Goal: Task Accomplishment & Management: Manage account settings

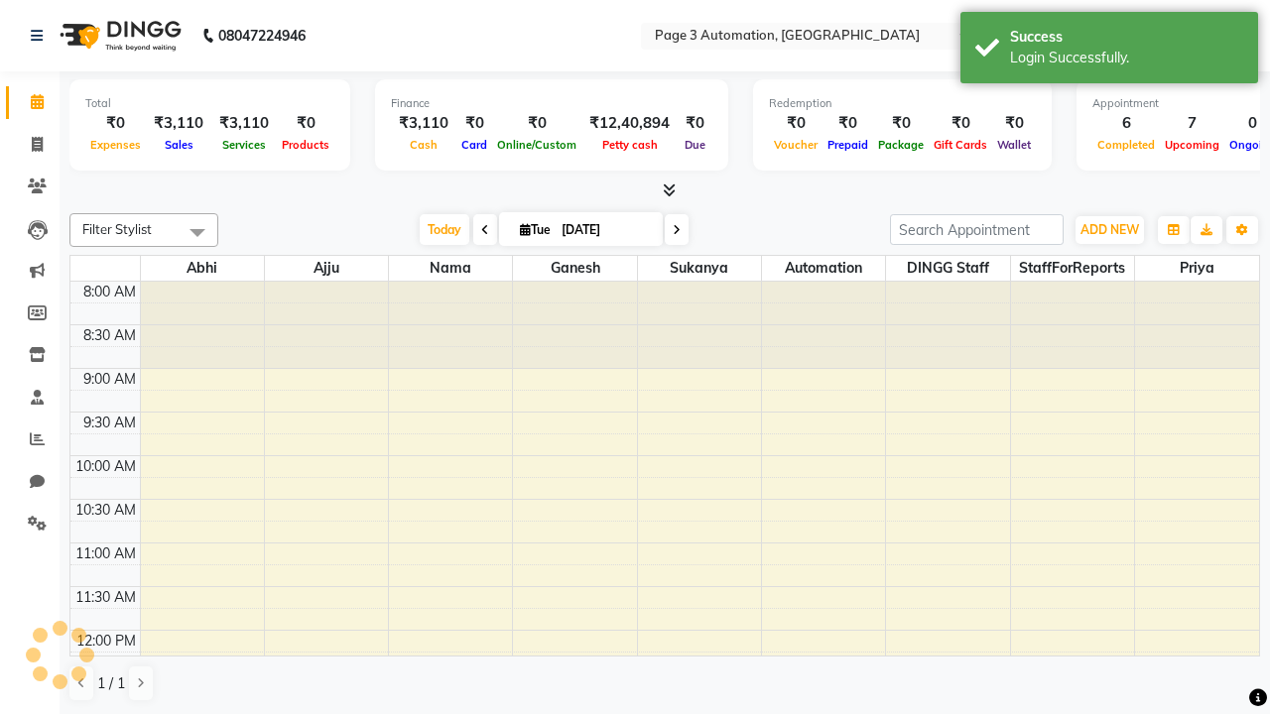
select select "en"
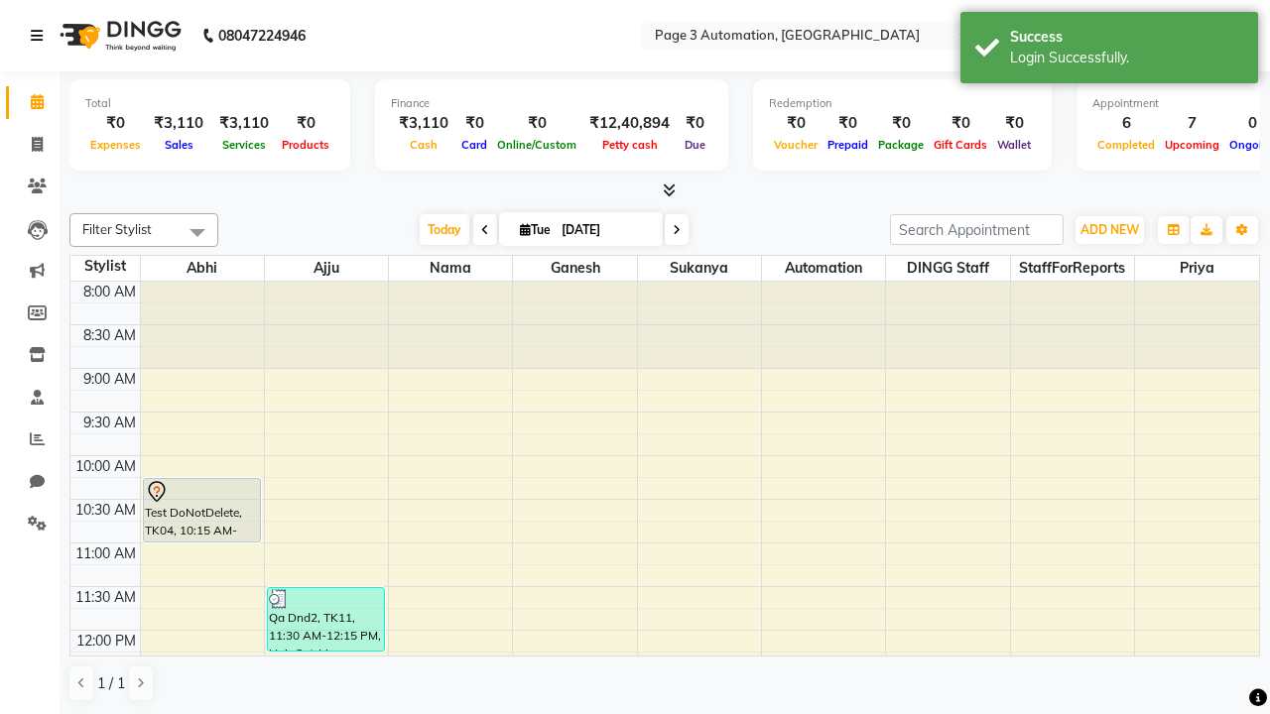
click at [41, 36] on icon at bounding box center [37, 36] width 12 height 14
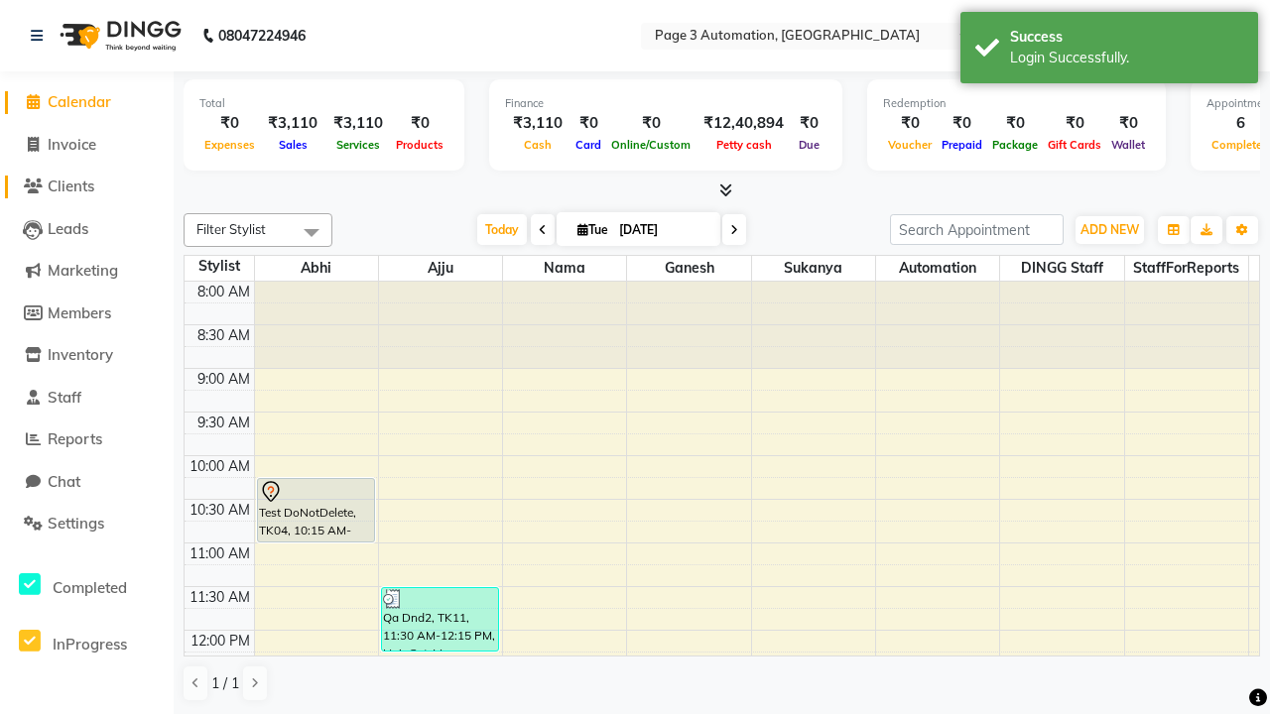
click at [86, 186] on span "Clients" at bounding box center [71, 186] width 47 height 19
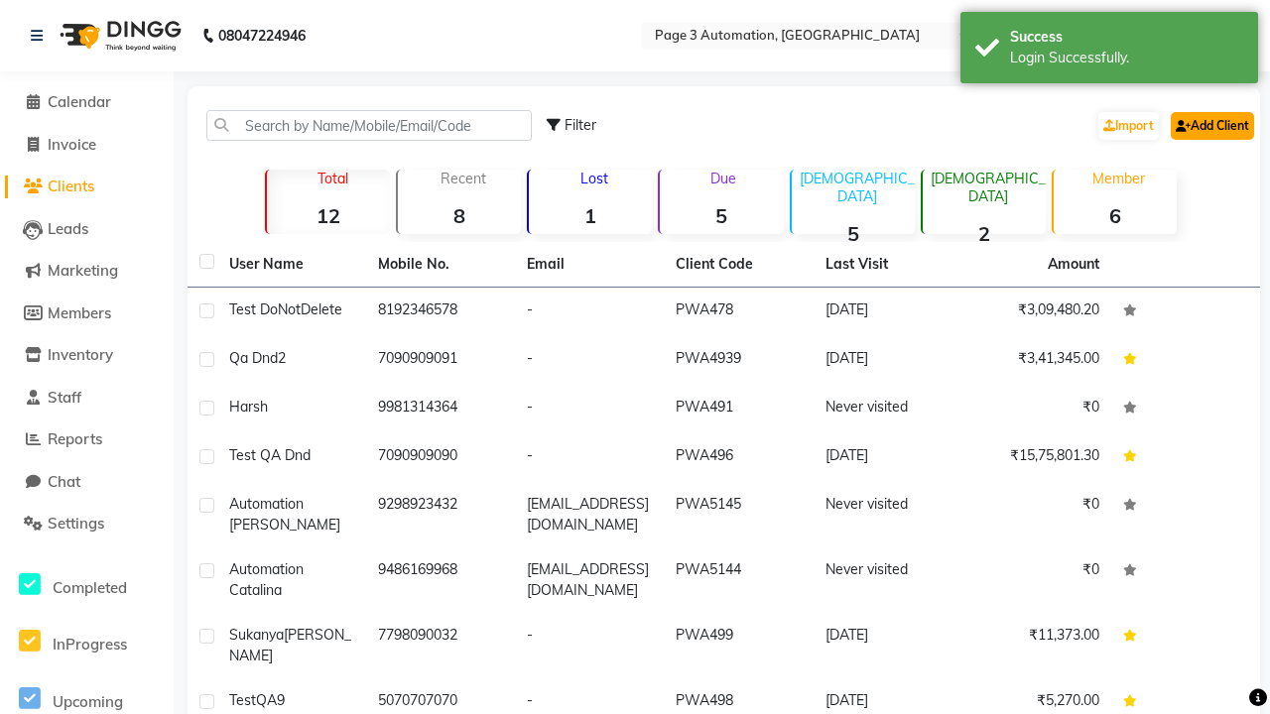
click at [1210, 125] on link "Add Client" at bounding box center [1211, 126] width 83 height 28
select select "22"
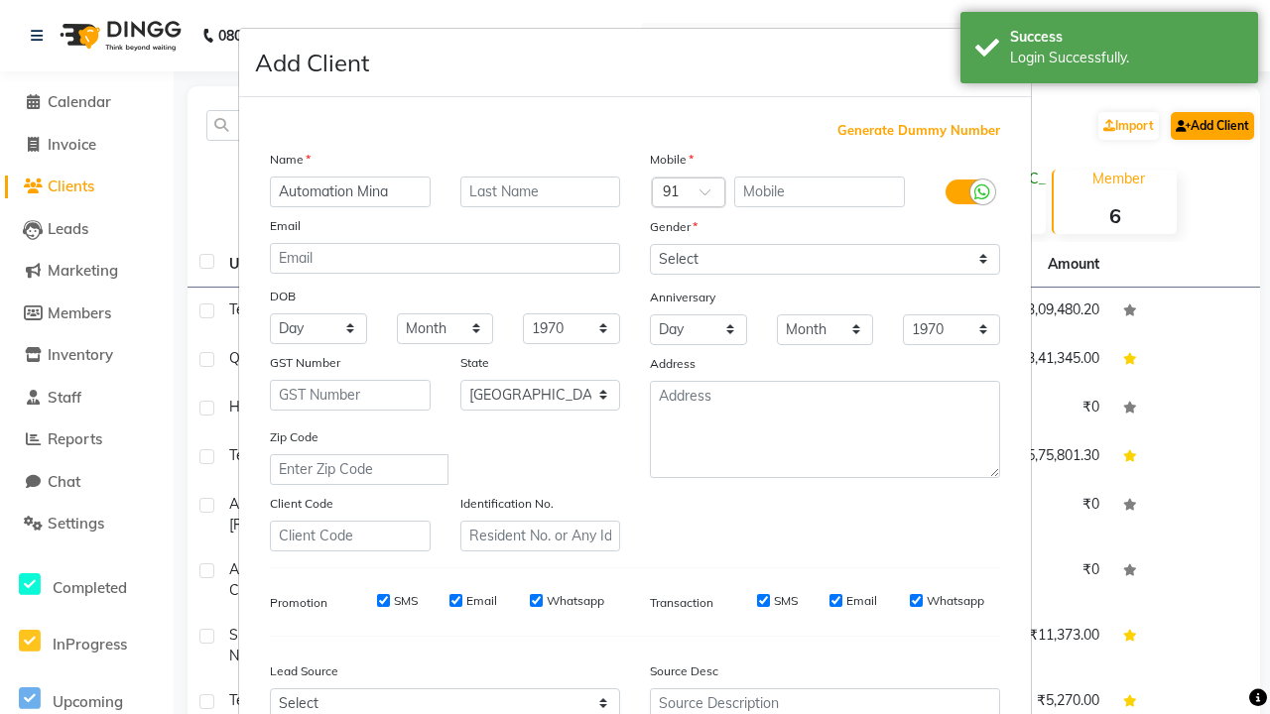
type input "Automation Mina"
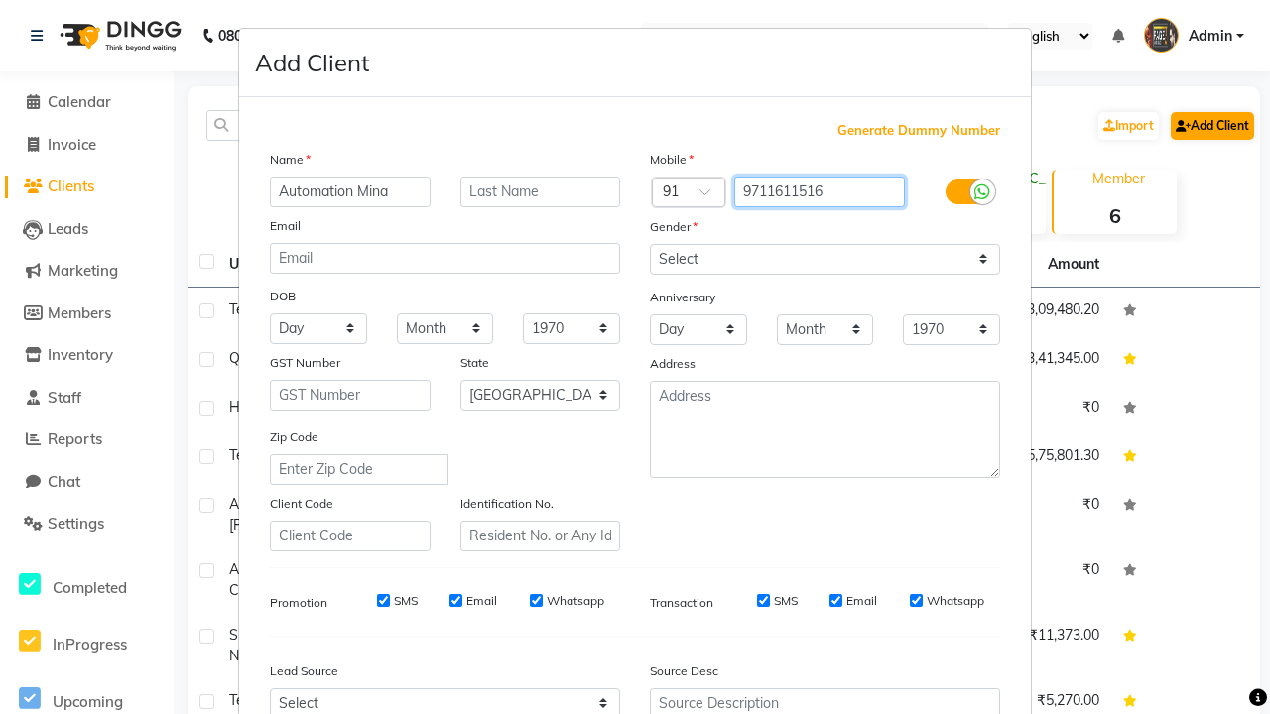
type input "9711611516"
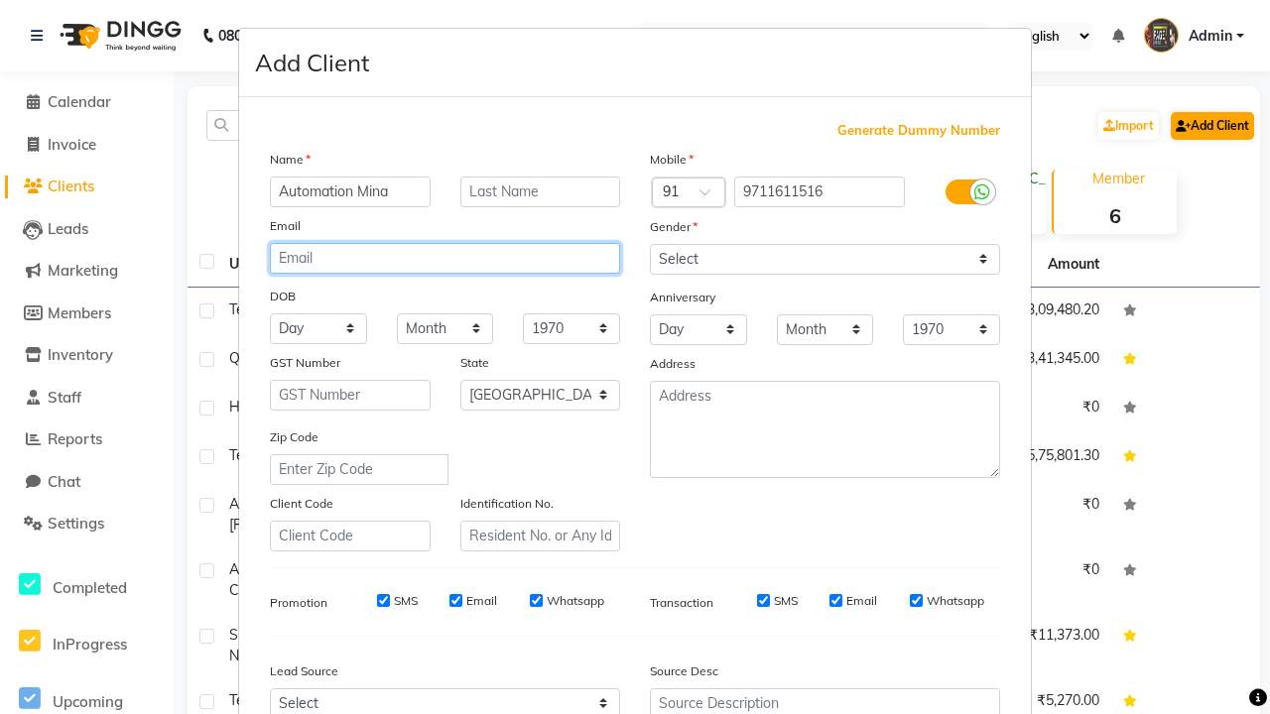
type input "jllS7ySTzZ@5xYIF.com"
select select "male"
type input "jllS7ySTzZ@5xYIF.com"
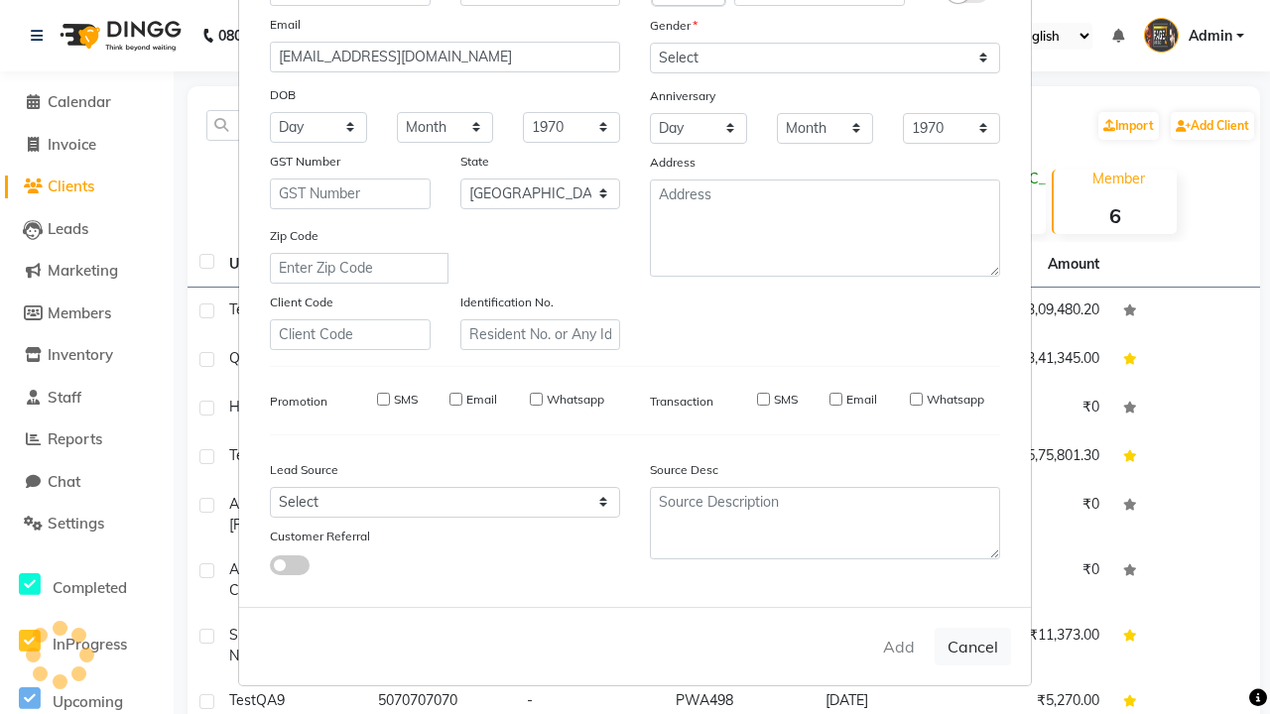
select select
select select "null"
select select
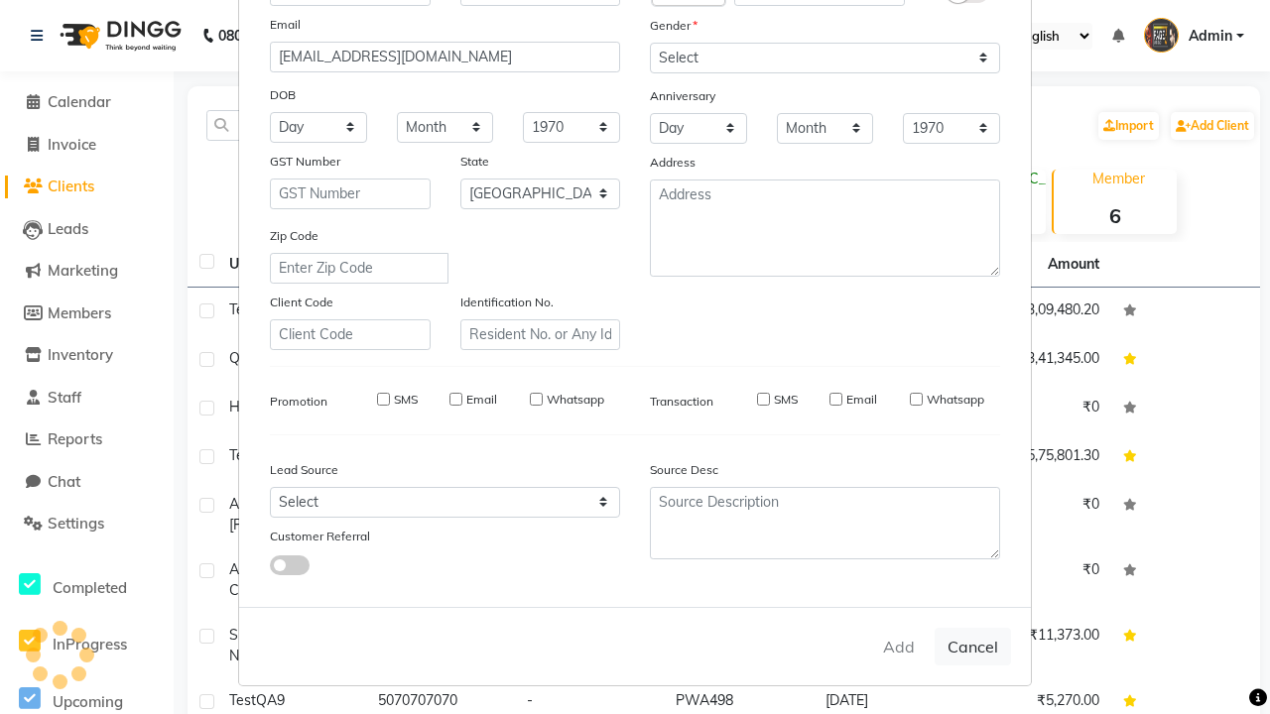
select select
checkbox input "false"
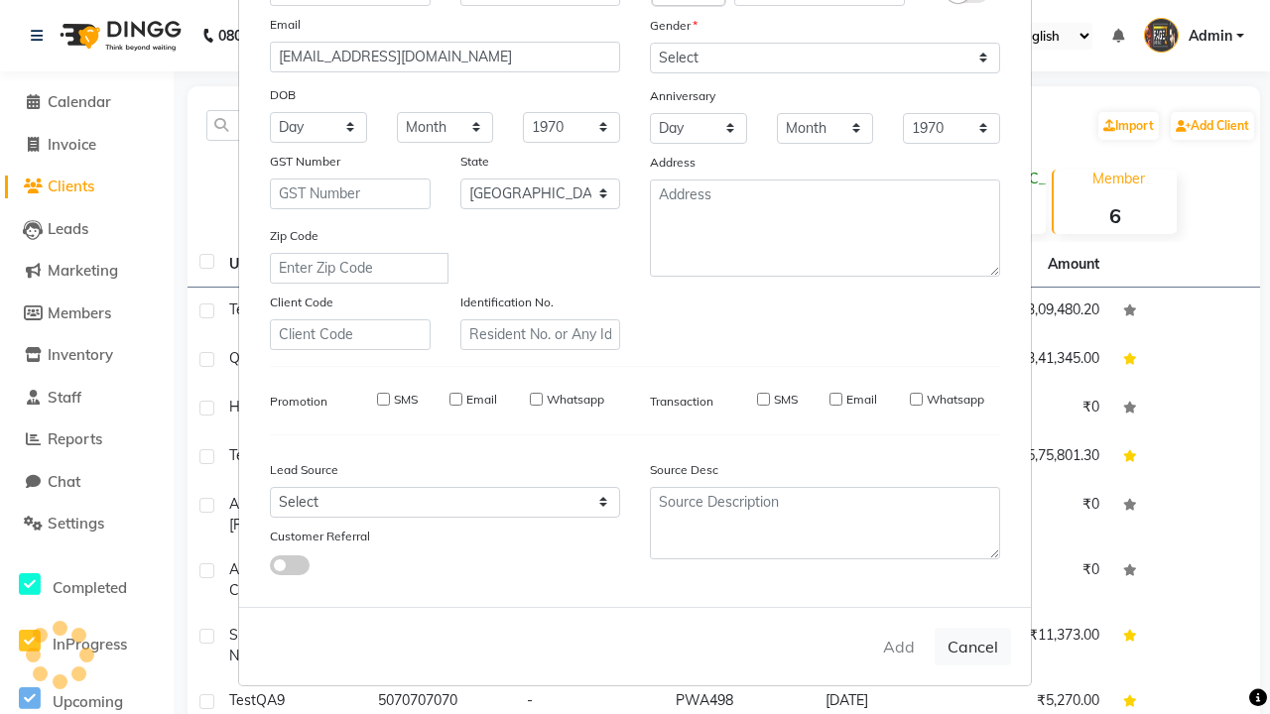
checkbox input "false"
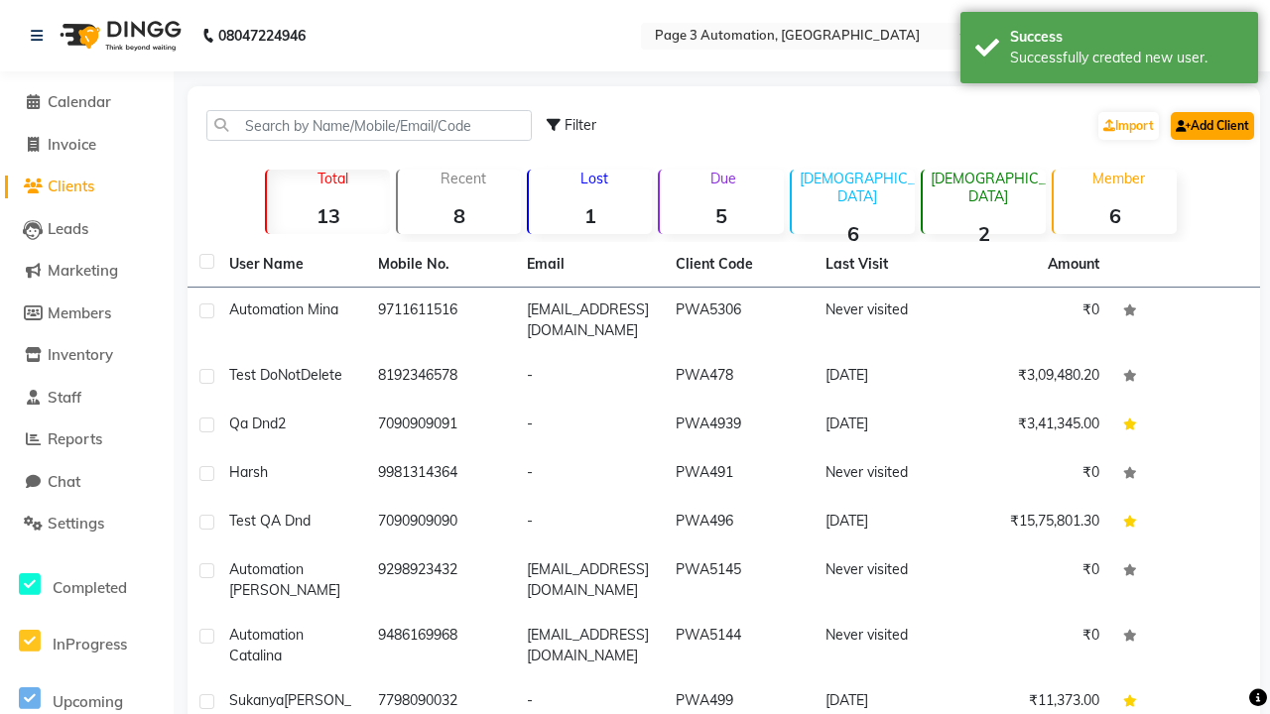
click at [1109, 51] on div "Successfully created new user." at bounding box center [1126, 58] width 233 height 21
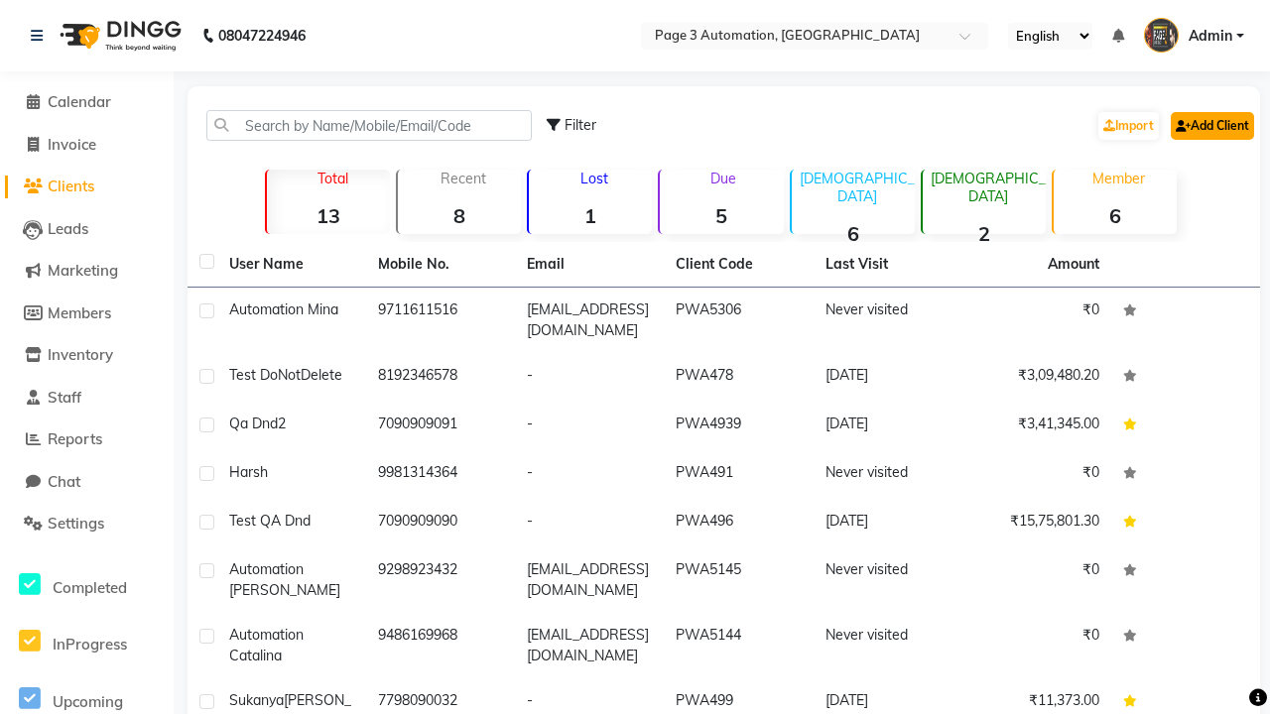
click at [1210, 125] on link "Add Client" at bounding box center [1211, 126] width 83 height 28
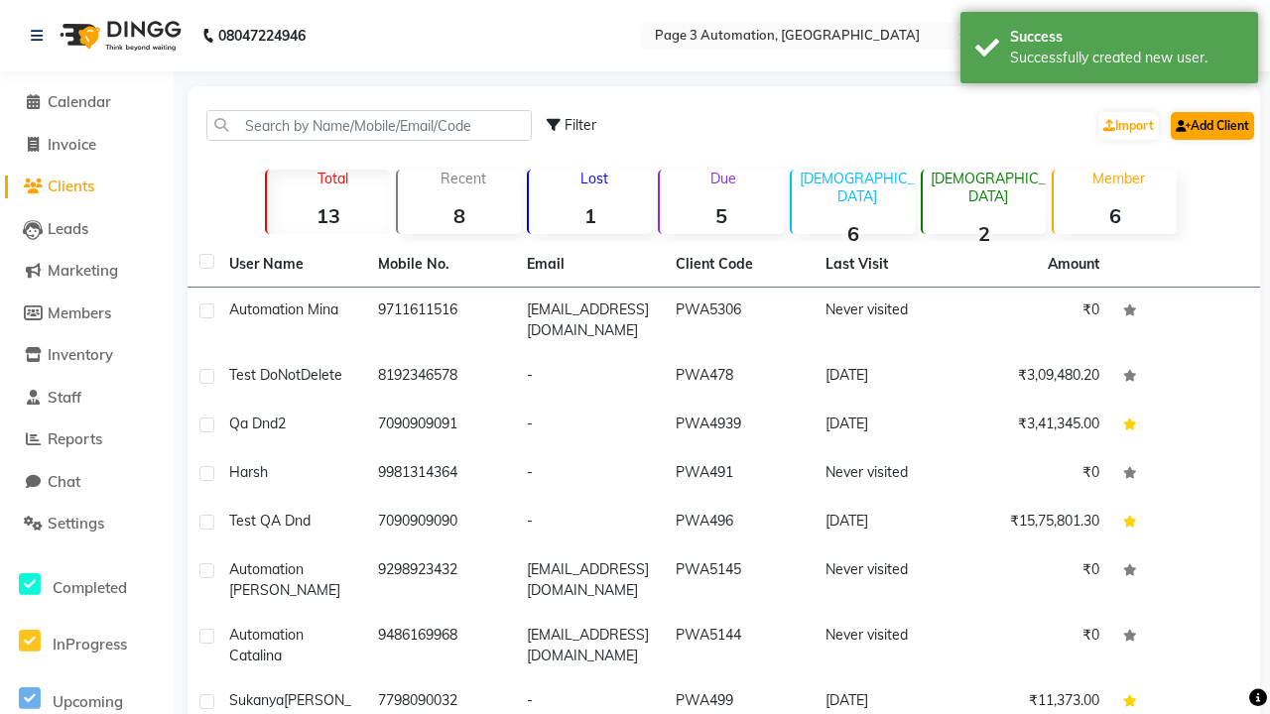
select select
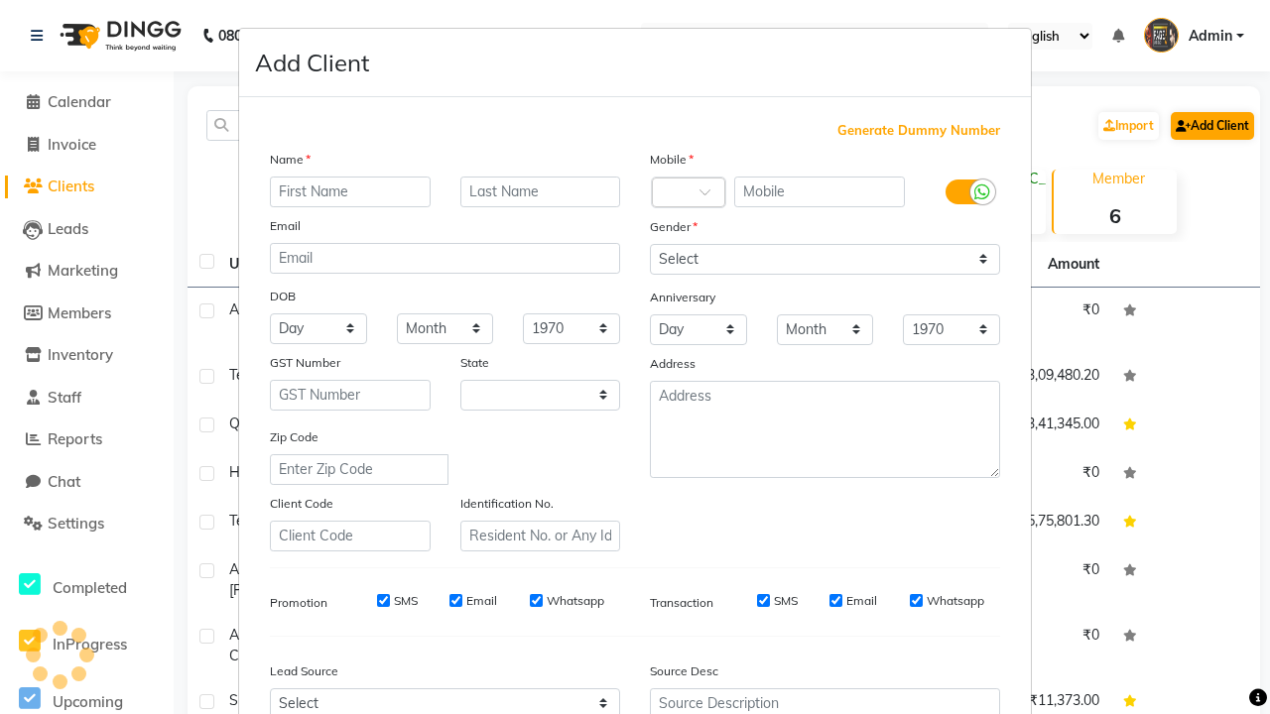
type input "Automation [PERSON_NAME]"
select select "22"
type input "Automation [PERSON_NAME]"
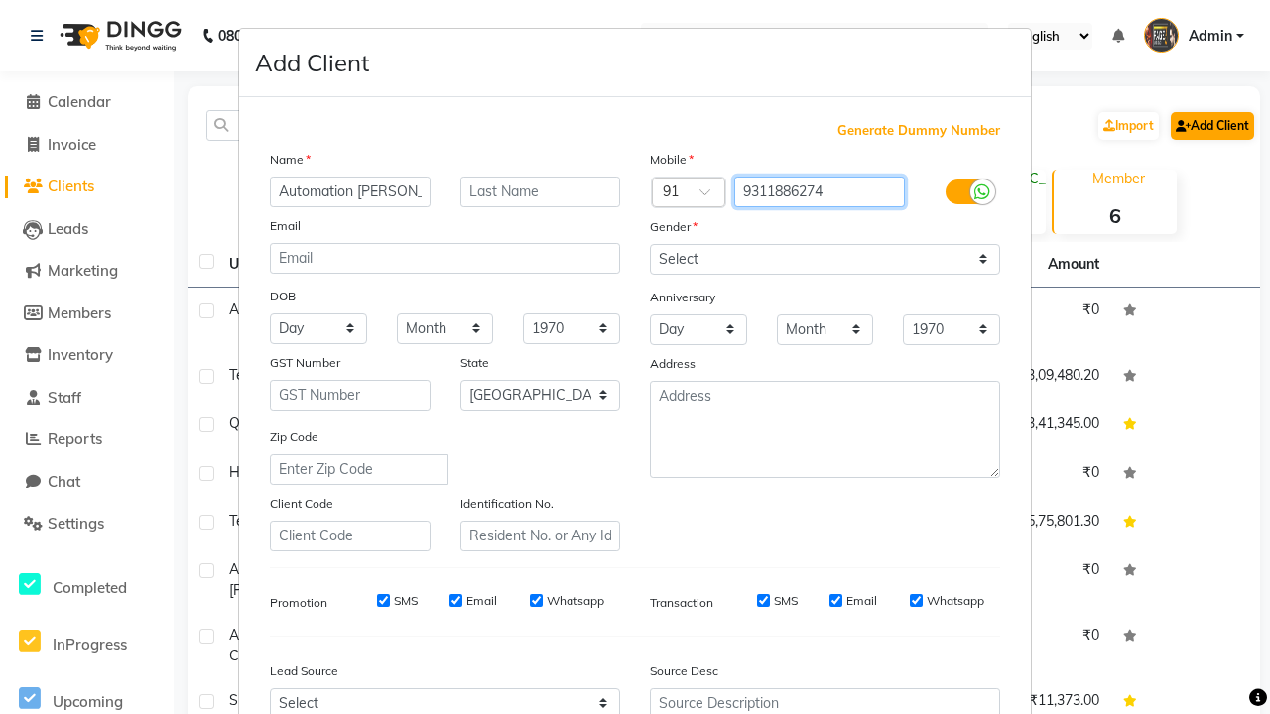
type input "9311886274"
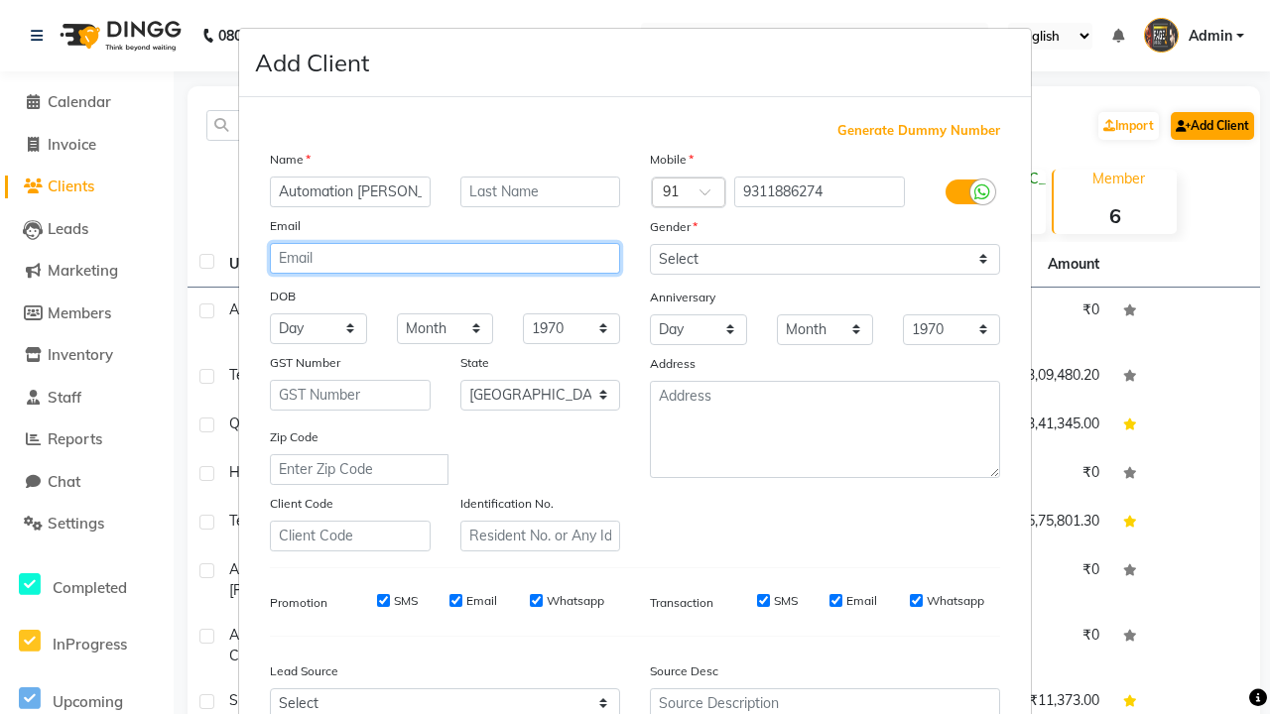
type input "[EMAIL_ADDRESS][DOMAIN_NAME]"
select select "male"
type input "[EMAIL_ADDRESS][DOMAIN_NAME]"
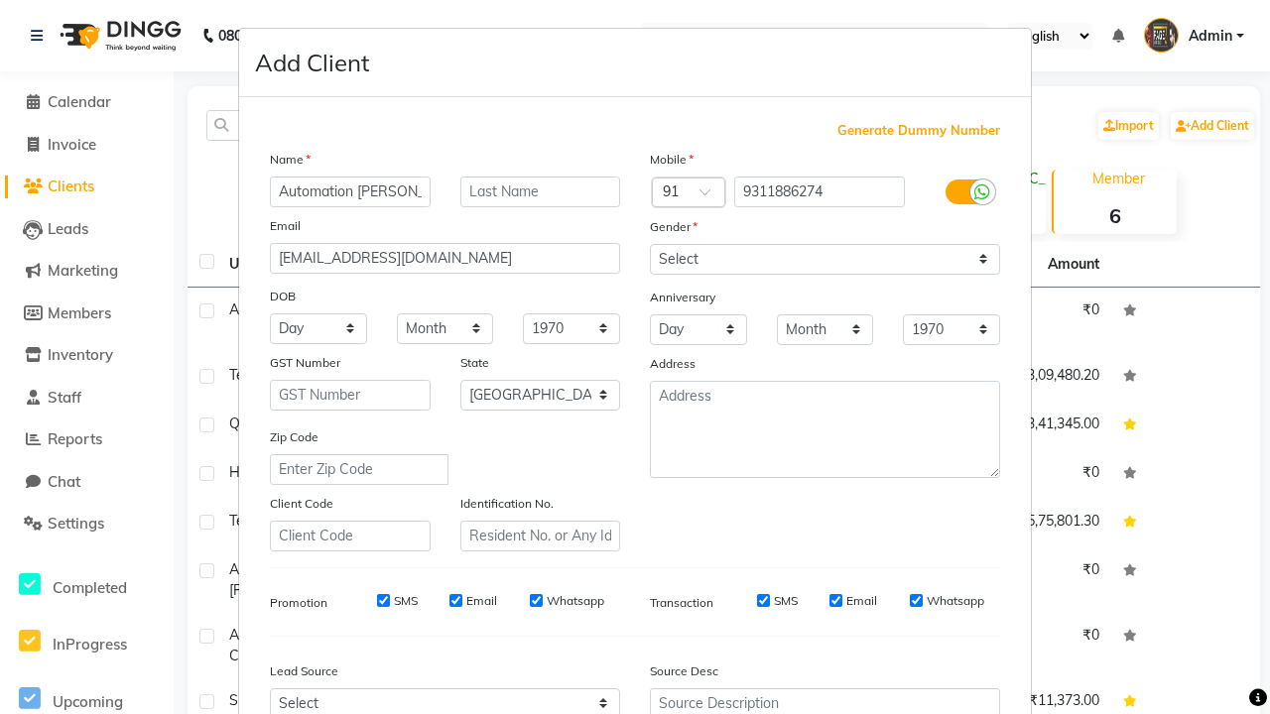
select select "3122"
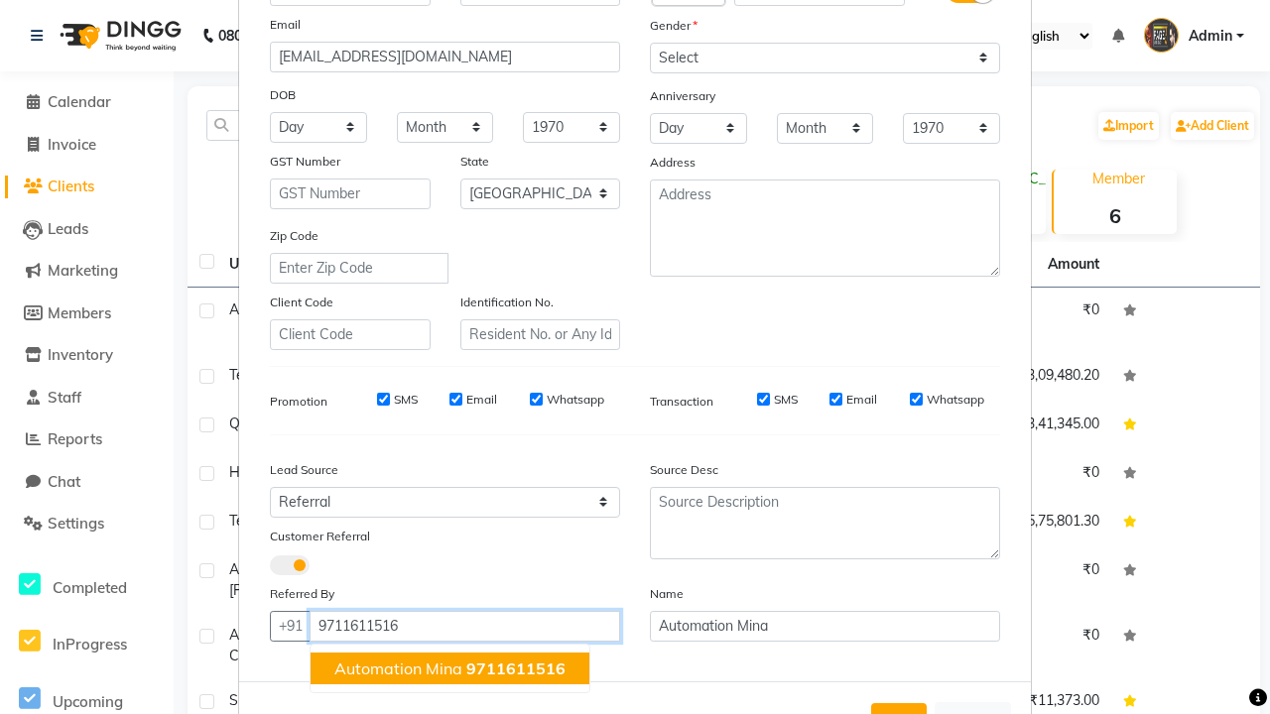
click at [449, 668] on span "Automation Mina" at bounding box center [398, 669] width 128 height 20
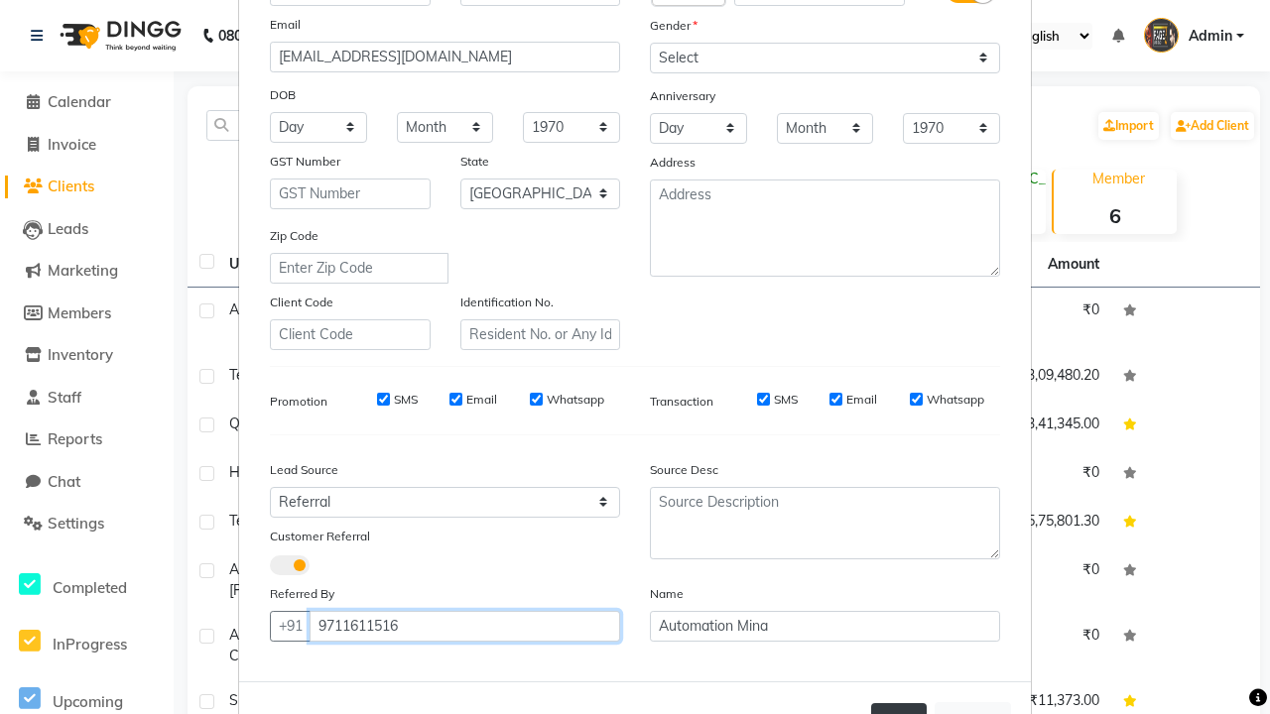
type input "9711611516"
click at [899, 703] on button "Add" at bounding box center [899, 721] width 56 height 36
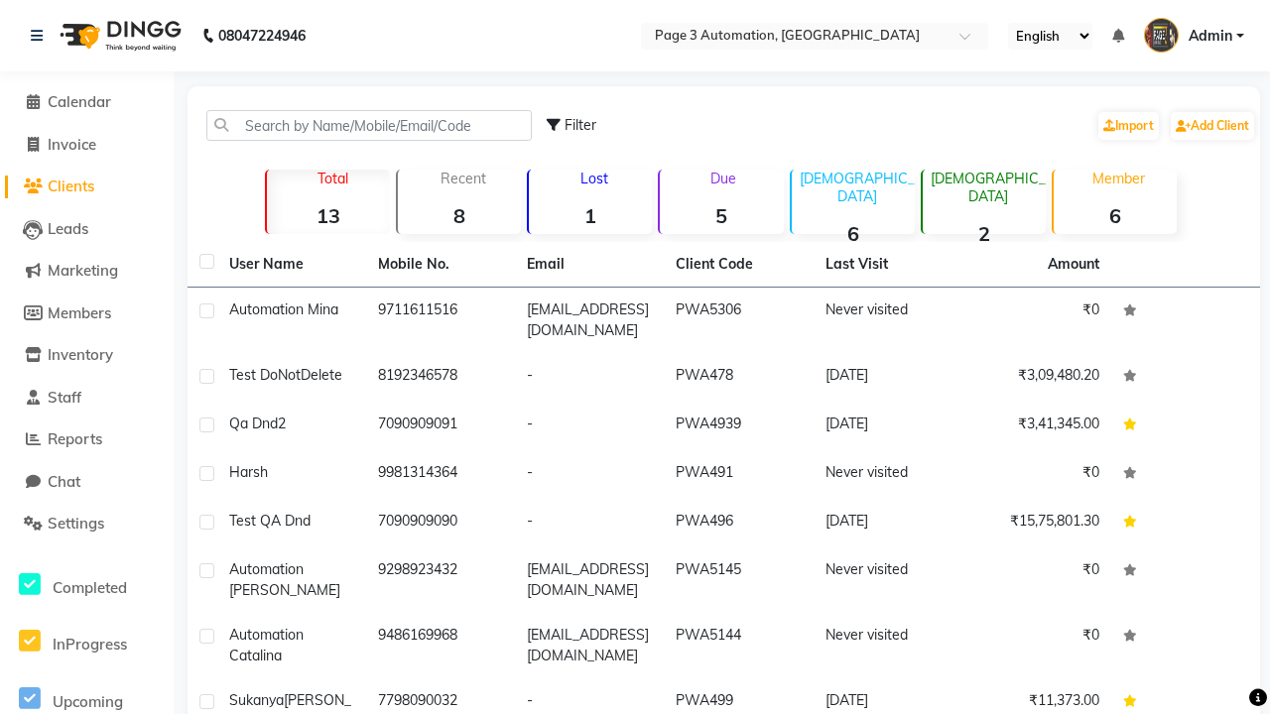
select select
select select "null"
select select
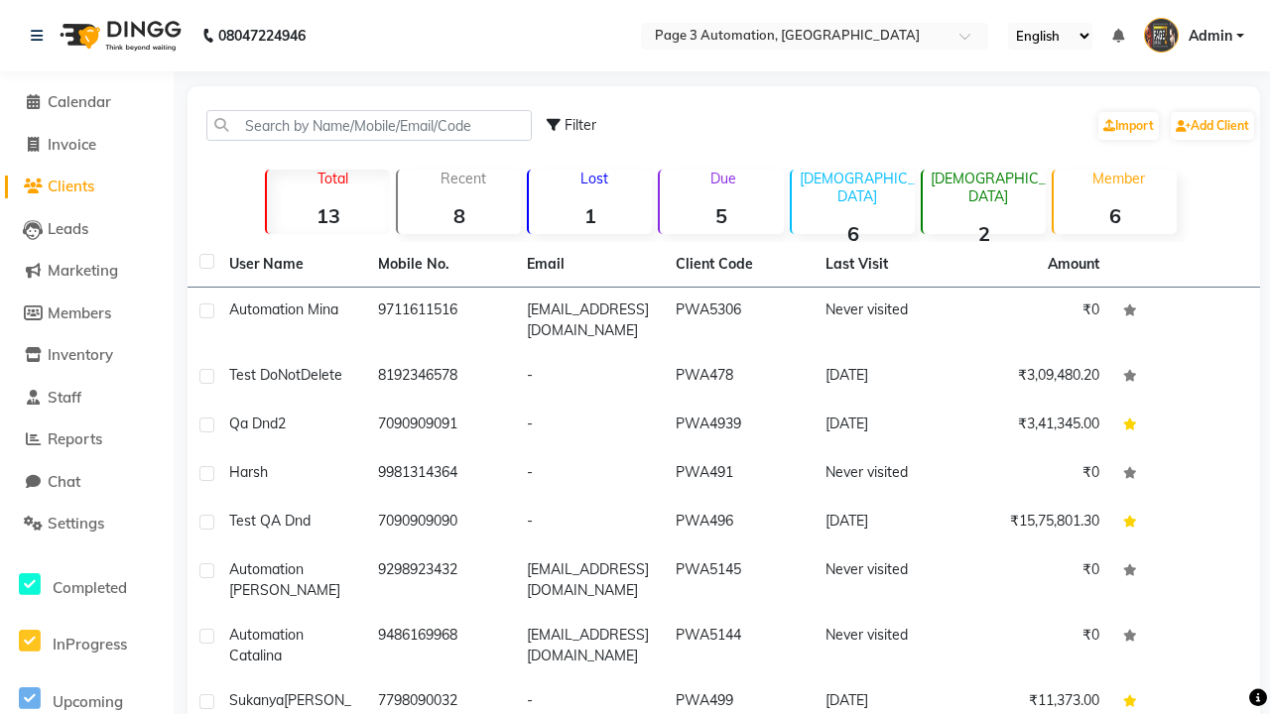
select select
checkbox input "false"
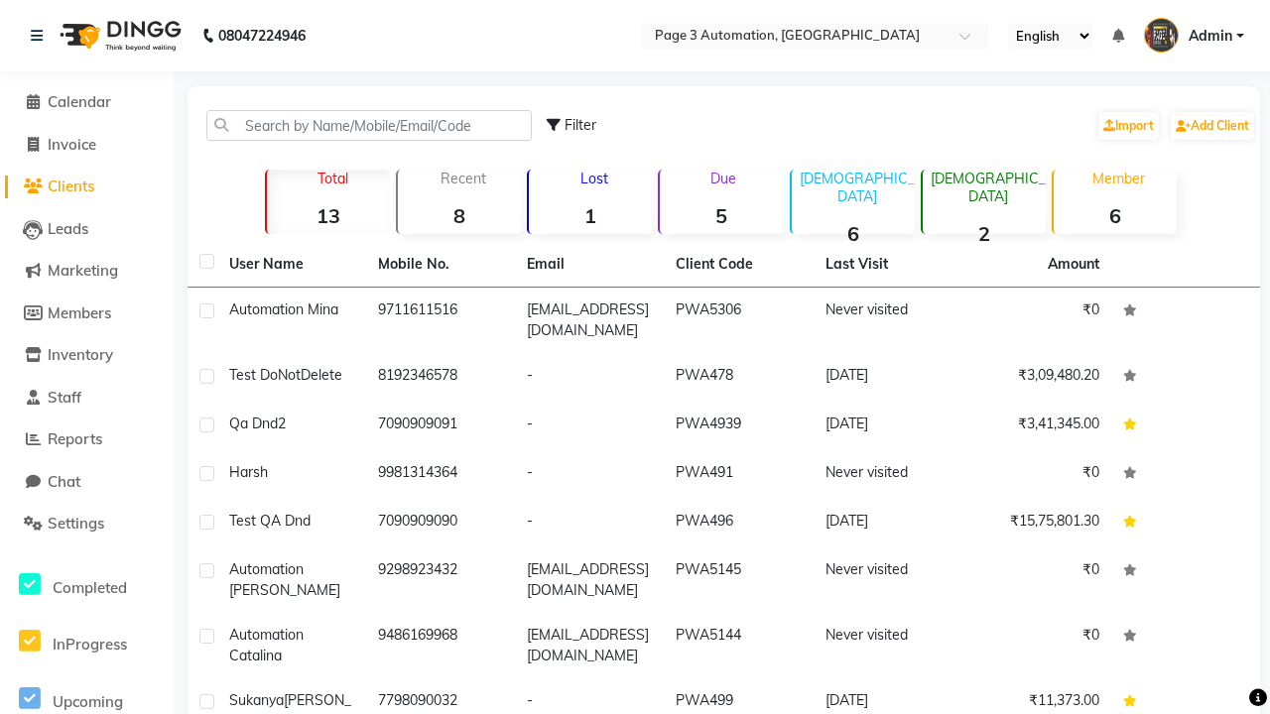
checkbox input "false"
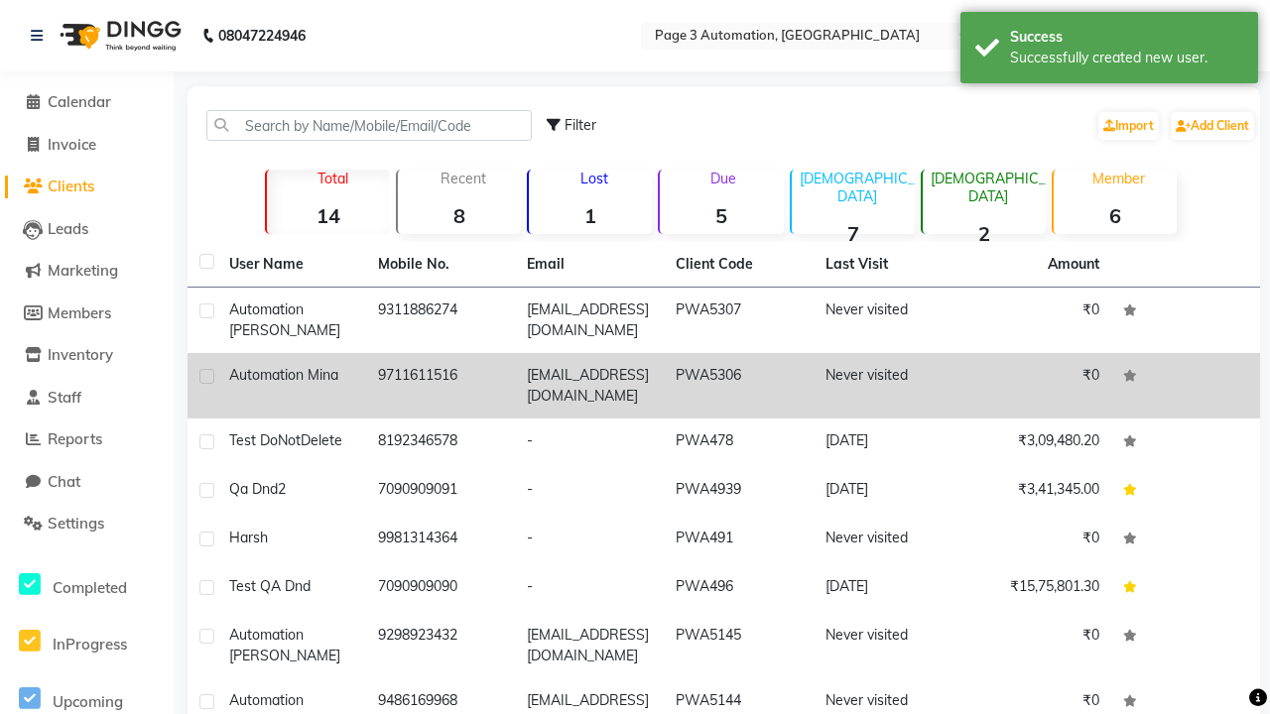
click at [1109, 51] on div "Successfully created new user." at bounding box center [1126, 58] width 233 height 21
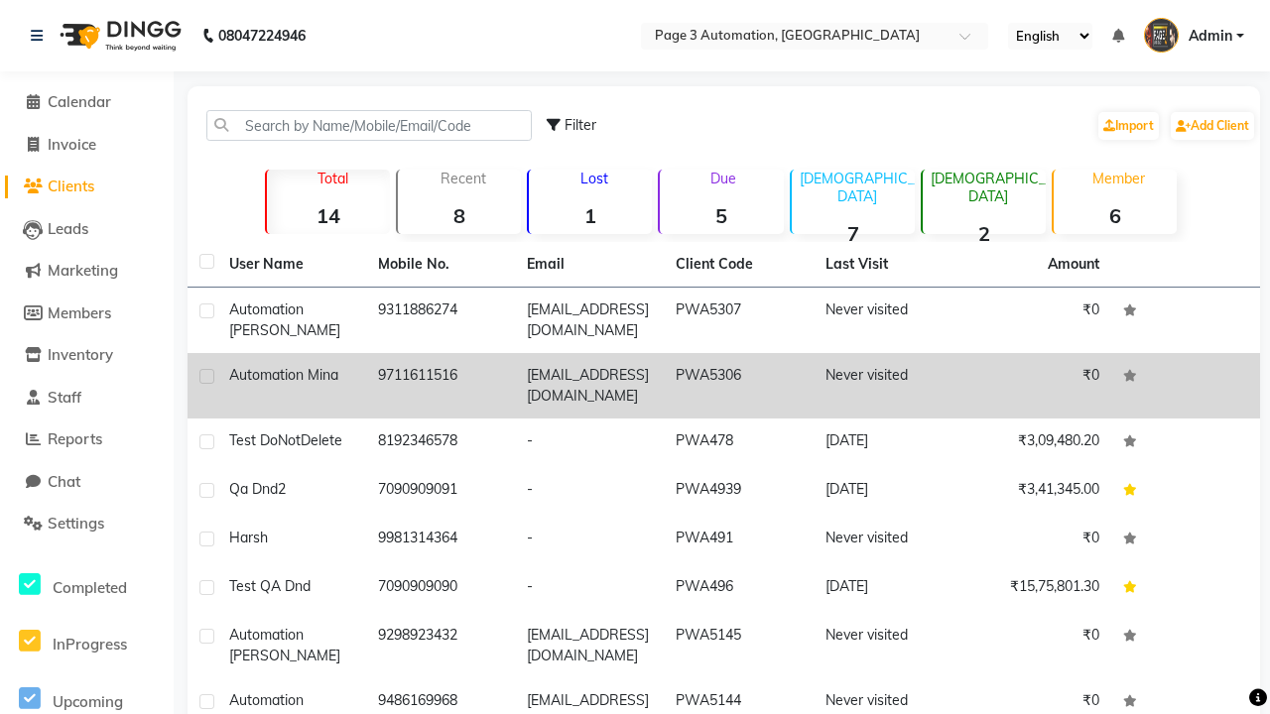
click at [206, 376] on label at bounding box center [206, 376] width 15 height 15
click at [206, 376] on input "checkbox" at bounding box center [205, 377] width 13 height 13
checkbox input "true"
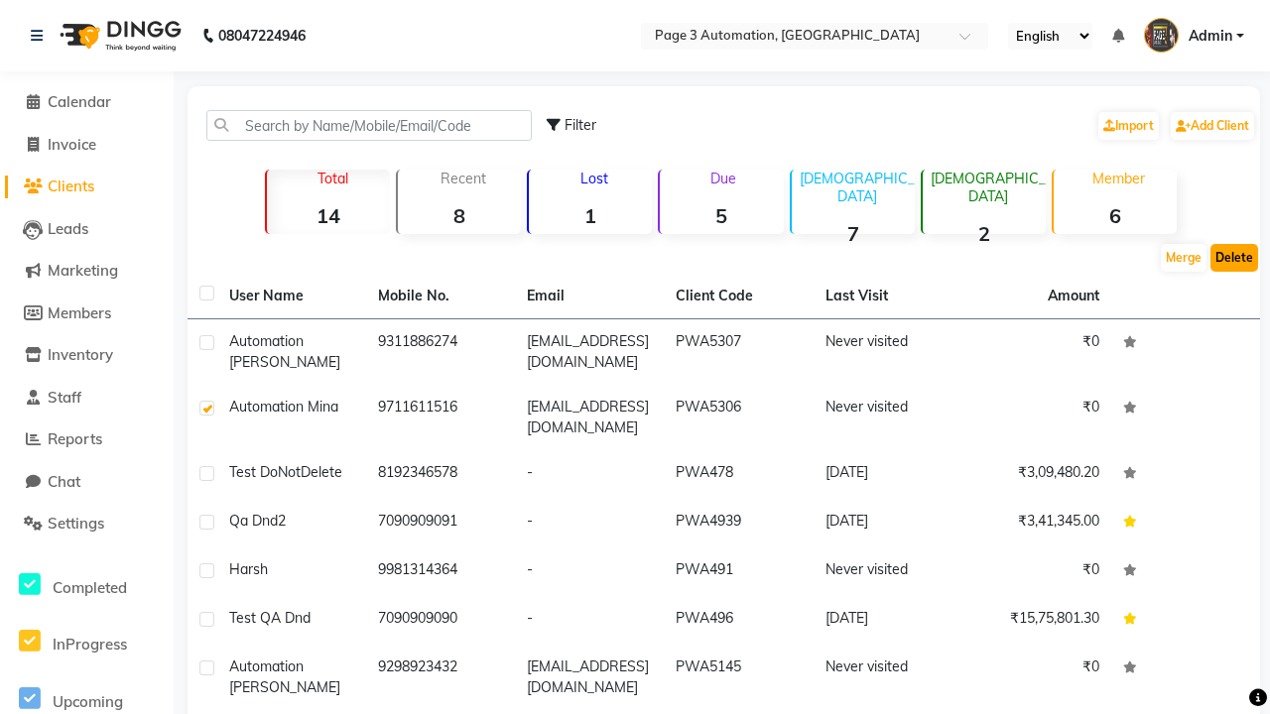
click at [1234, 258] on button "Delete" at bounding box center [1234, 258] width 48 height 28
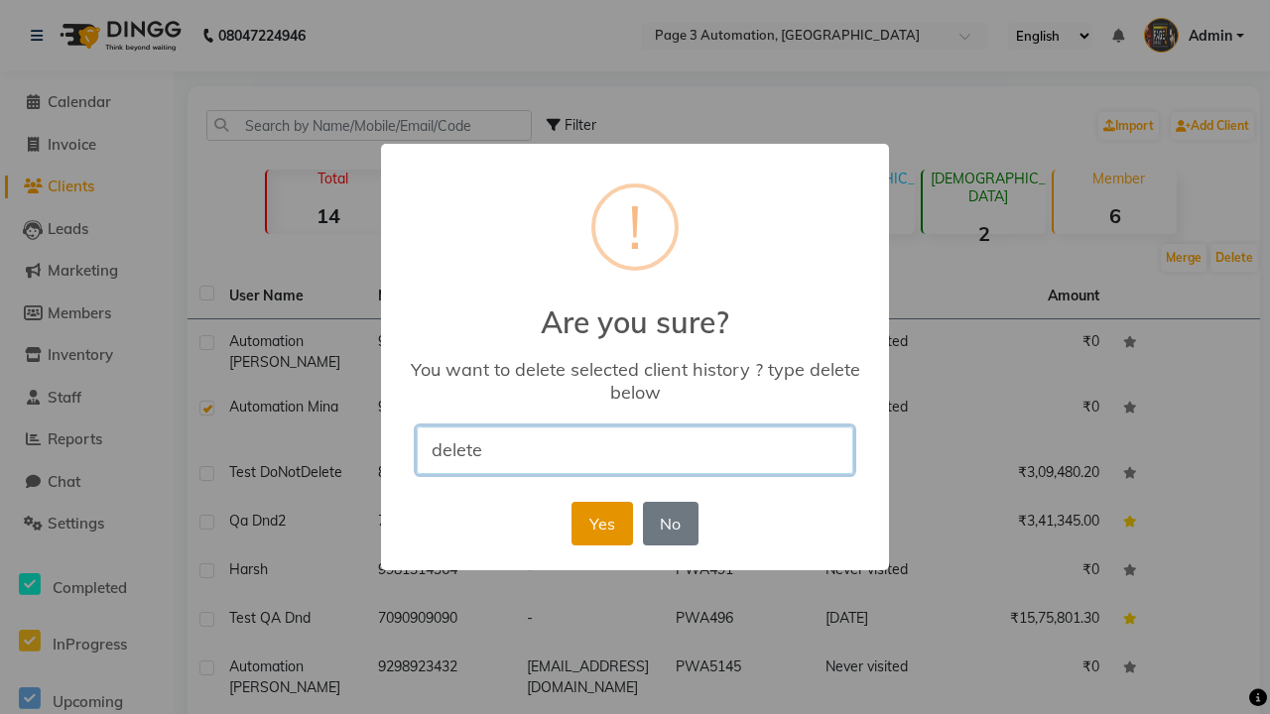
type input "delete"
click at [601, 523] on button "Yes" at bounding box center [601, 524] width 61 height 44
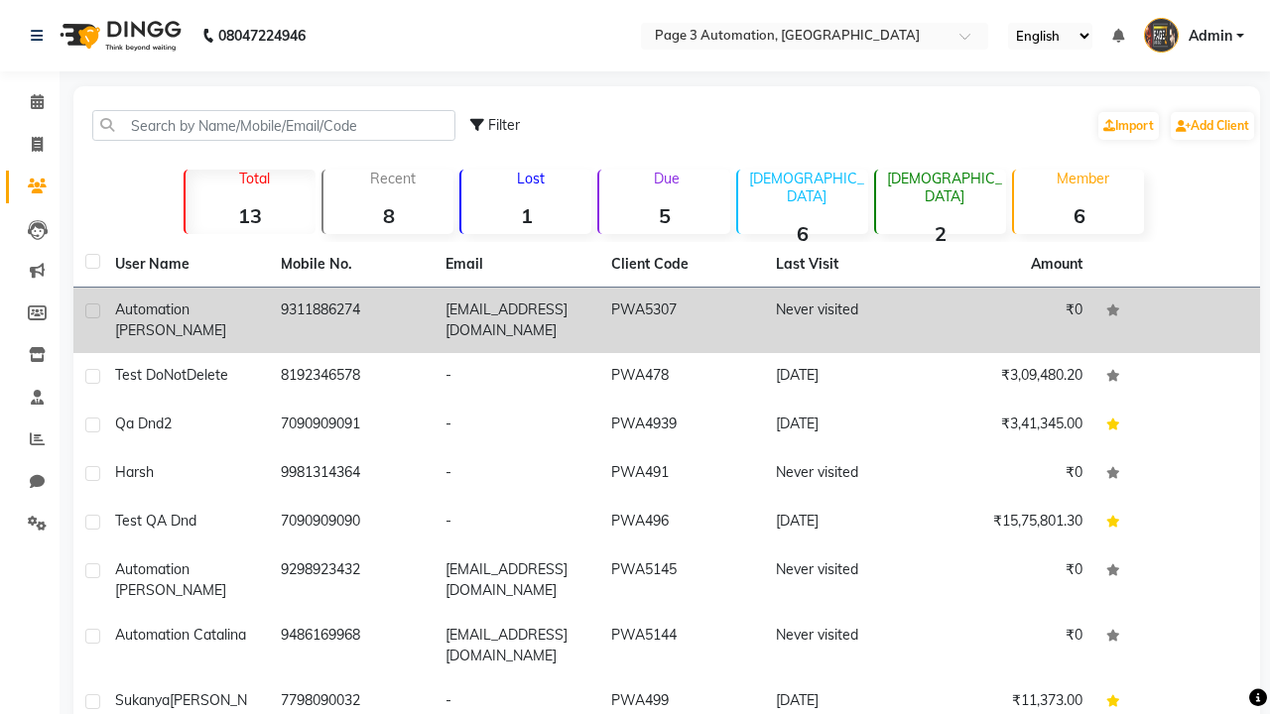
click at [92, 310] on label at bounding box center [92, 311] width 15 height 15
click at [92, 310] on input "checkbox" at bounding box center [91, 311] width 13 height 13
checkbox input "true"
